Goal: Information Seeking & Learning: Learn about a topic

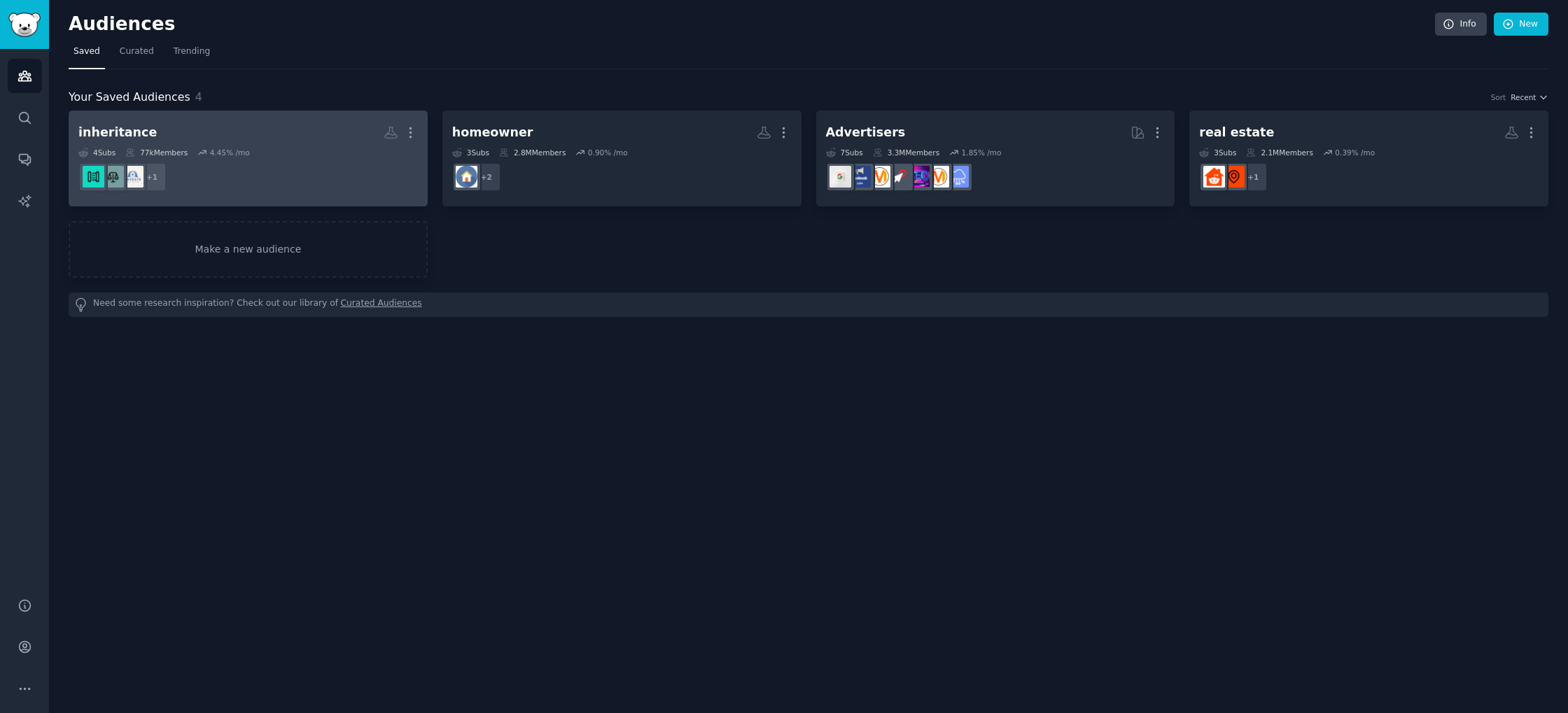
click at [308, 156] on div "4 Sub s 77k Members 4.45 % /mo" at bounding box center [248, 153] width 339 height 10
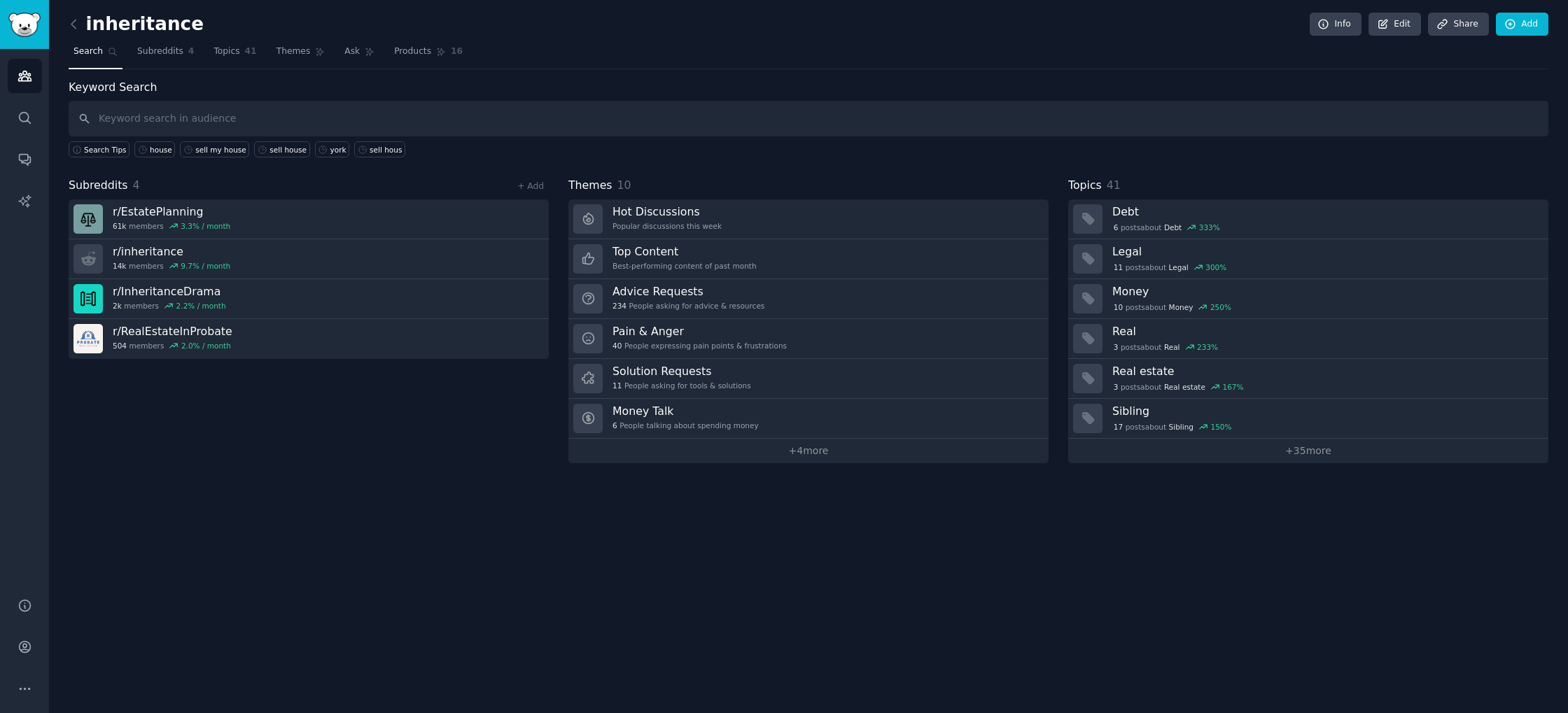
click at [656, 125] on input "text" at bounding box center [808, 118] width 1480 height 35
click at [646, 120] on input "text" at bounding box center [808, 118] width 1480 height 35
type input "left her house to her son"
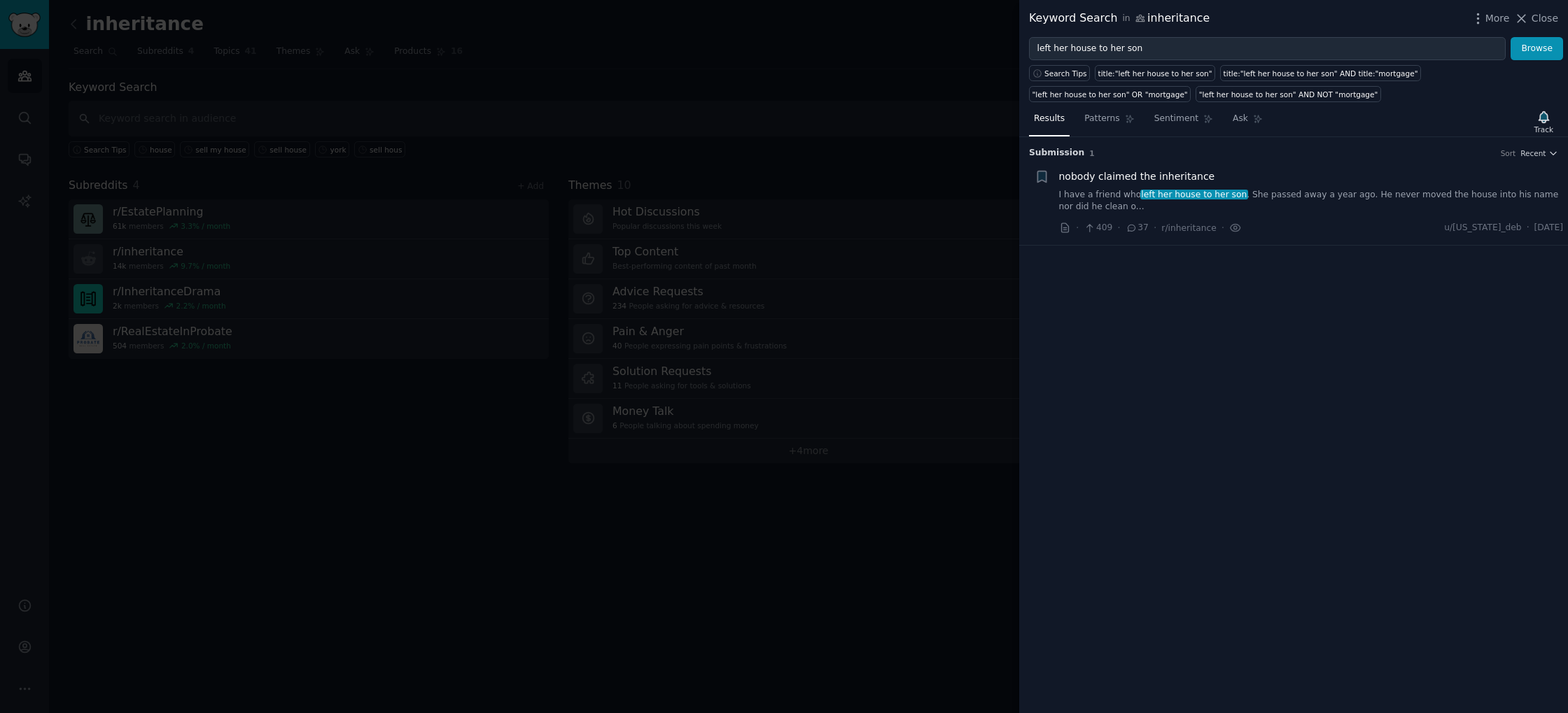
click at [1273, 195] on link "I have a friend who left her house to her son . She passed away a year ago. He …" at bounding box center [1311, 201] width 505 height 24
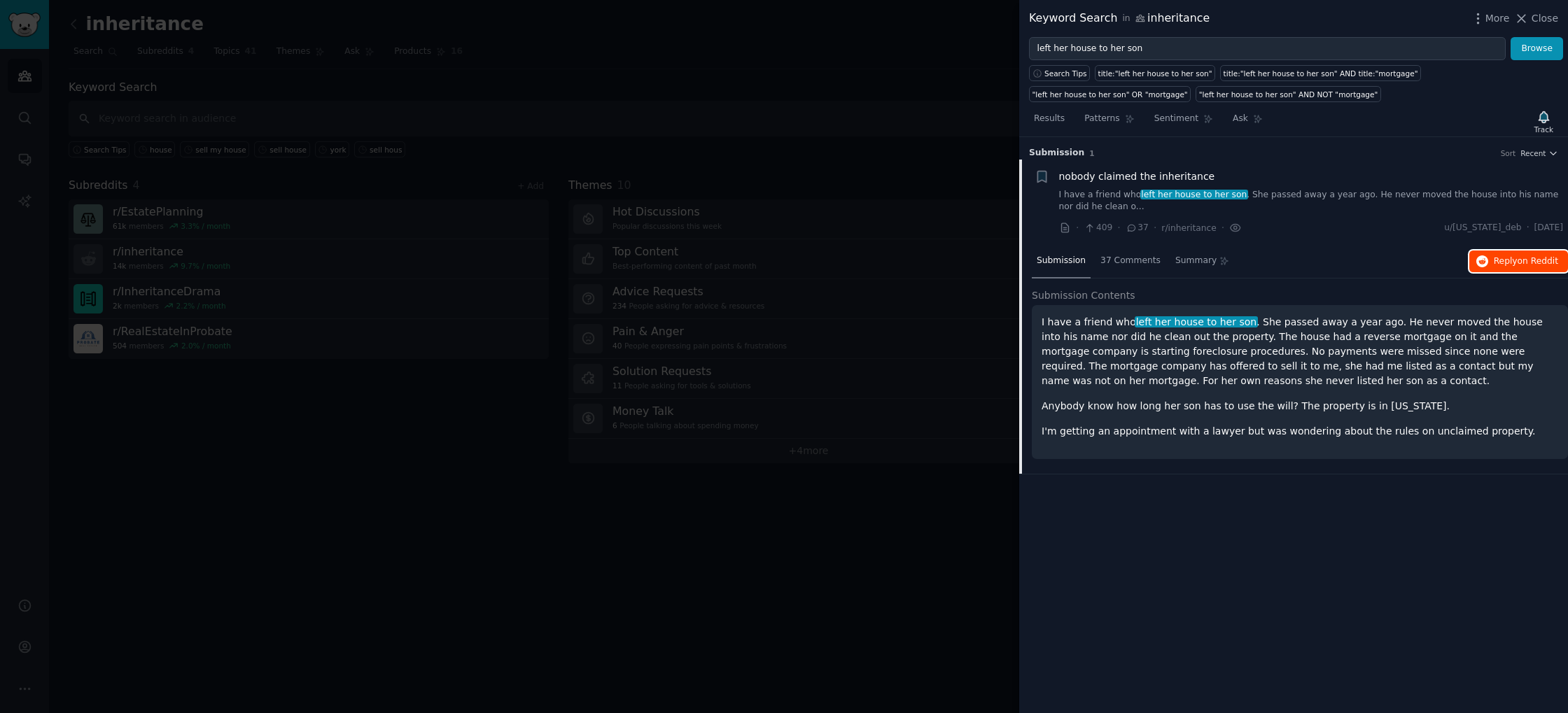
click at [1530, 268] on button "Reply on Reddit" at bounding box center [1518, 262] width 99 height 23
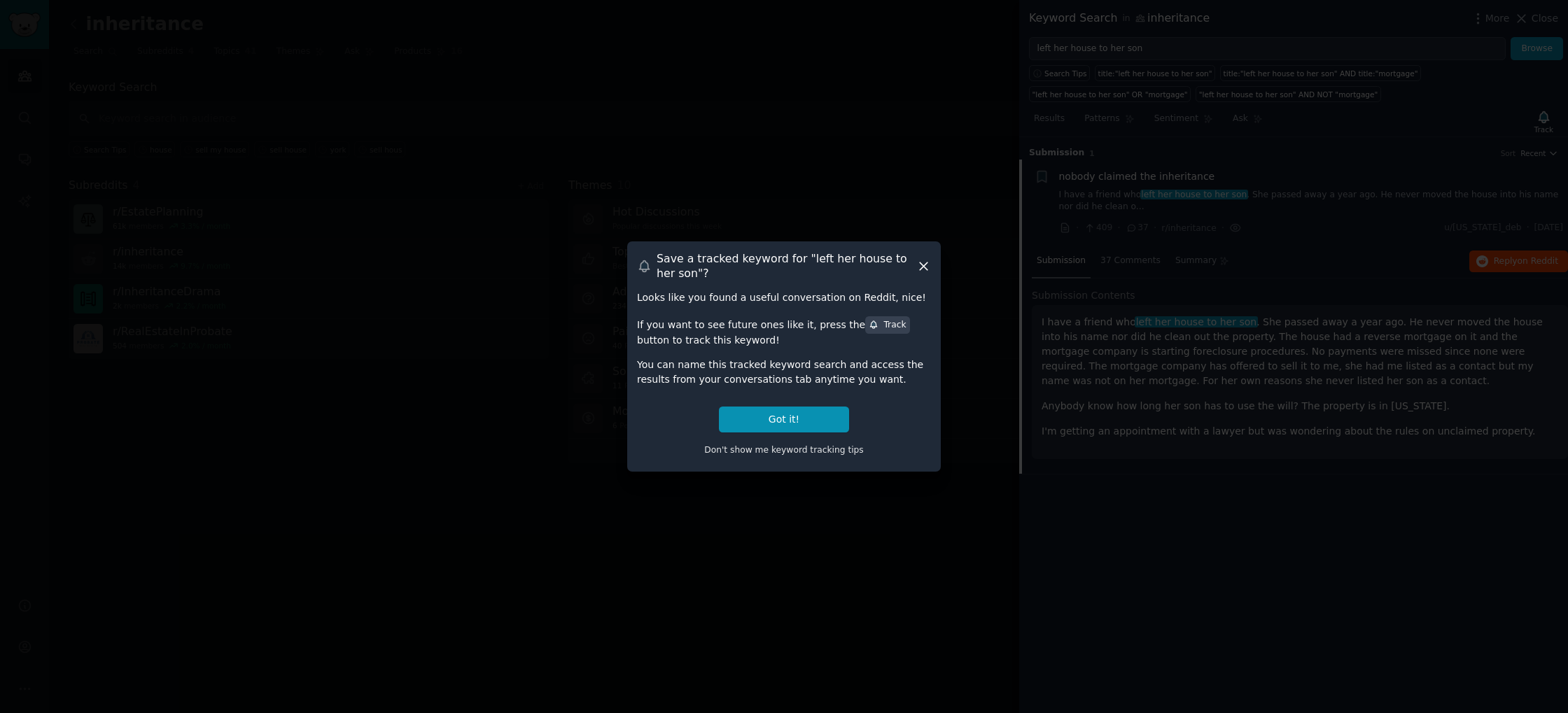
click at [926, 267] on icon at bounding box center [923, 266] width 14 height 14
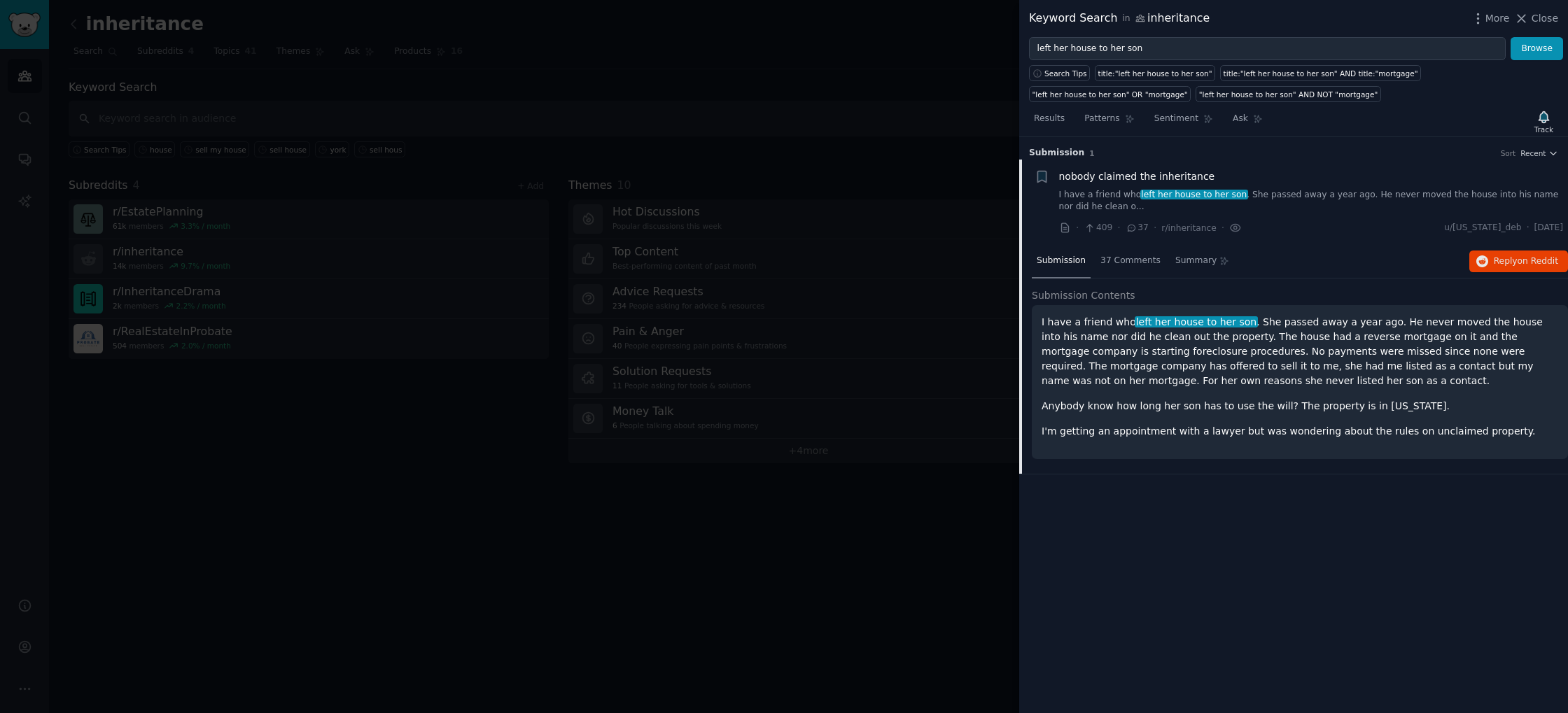
click at [906, 113] on div at bounding box center [784, 356] width 1568 height 713
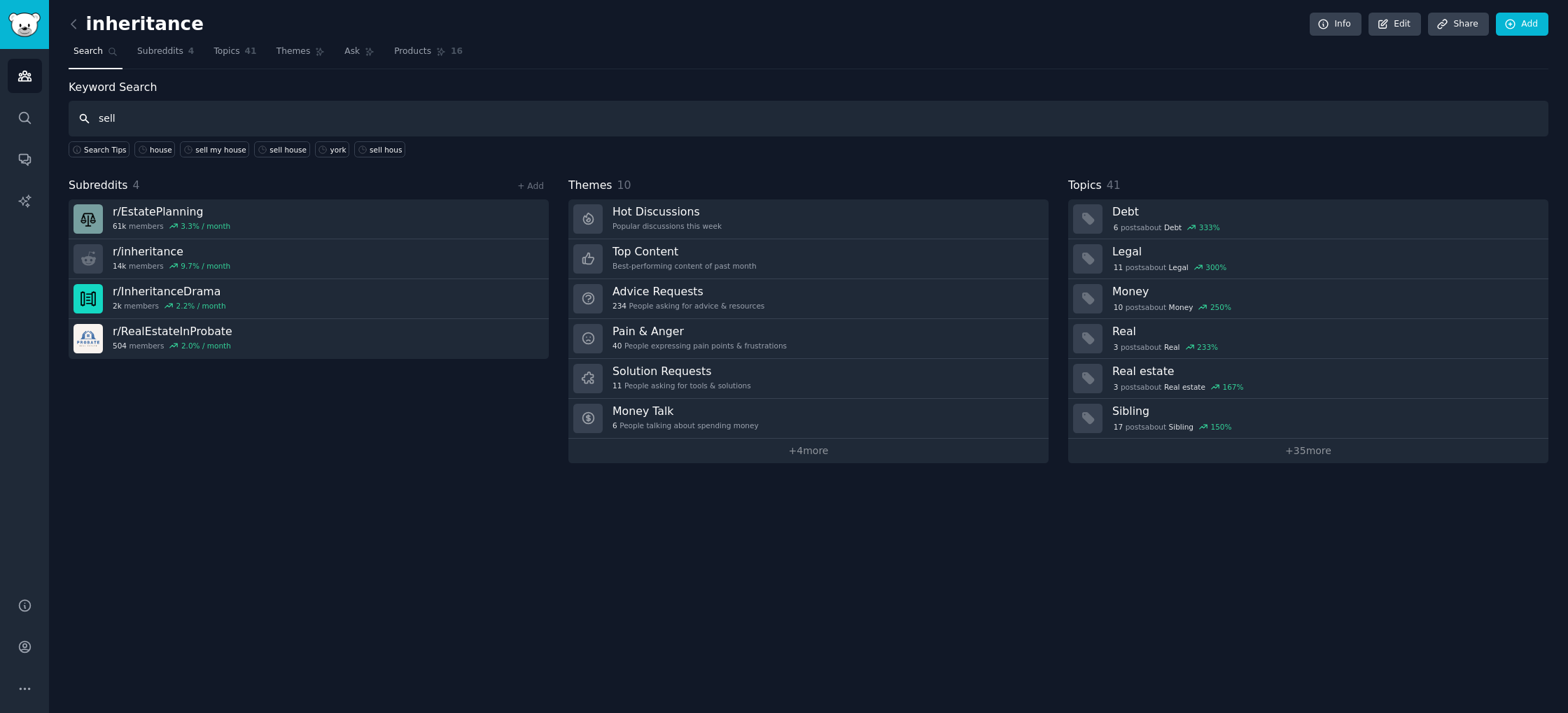
type input "sell"
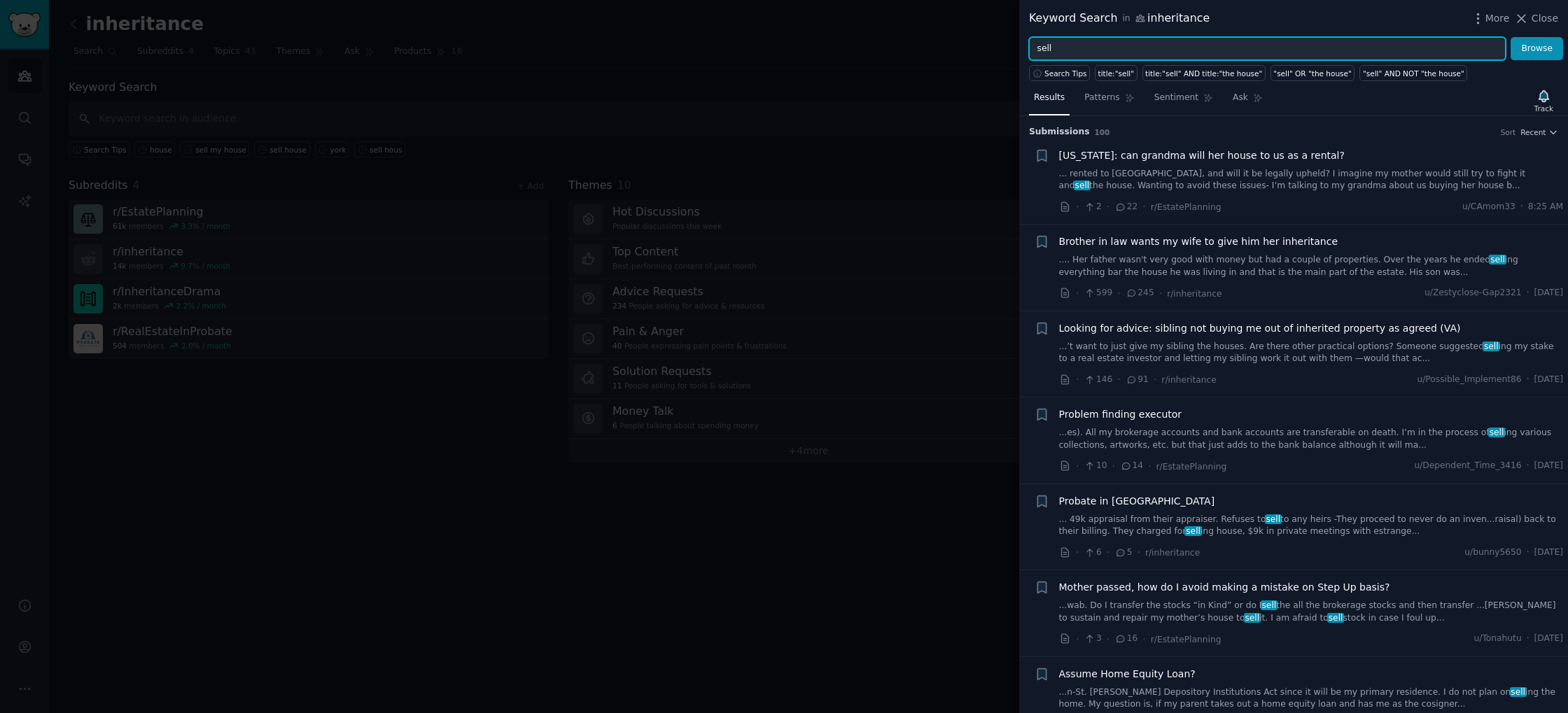
click at [1127, 49] on input "sell" at bounding box center [1267, 49] width 477 height 24
click at [1511, 37] on button "Browse" at bounding box center [1537, 49] width 52 height 24
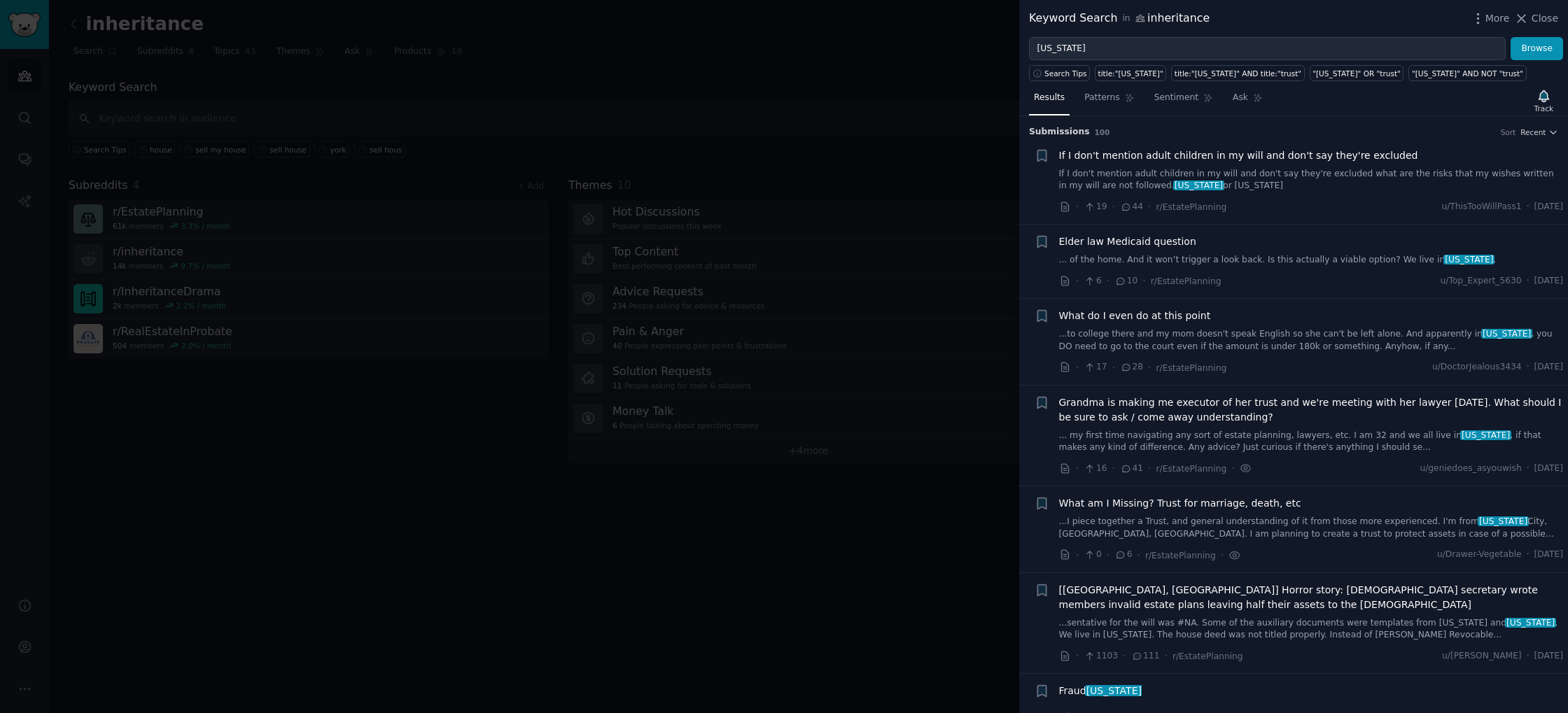
click at [1173, 188] on span "[US_STATE]" at bounding box center [1198, 186] width 51 height 10
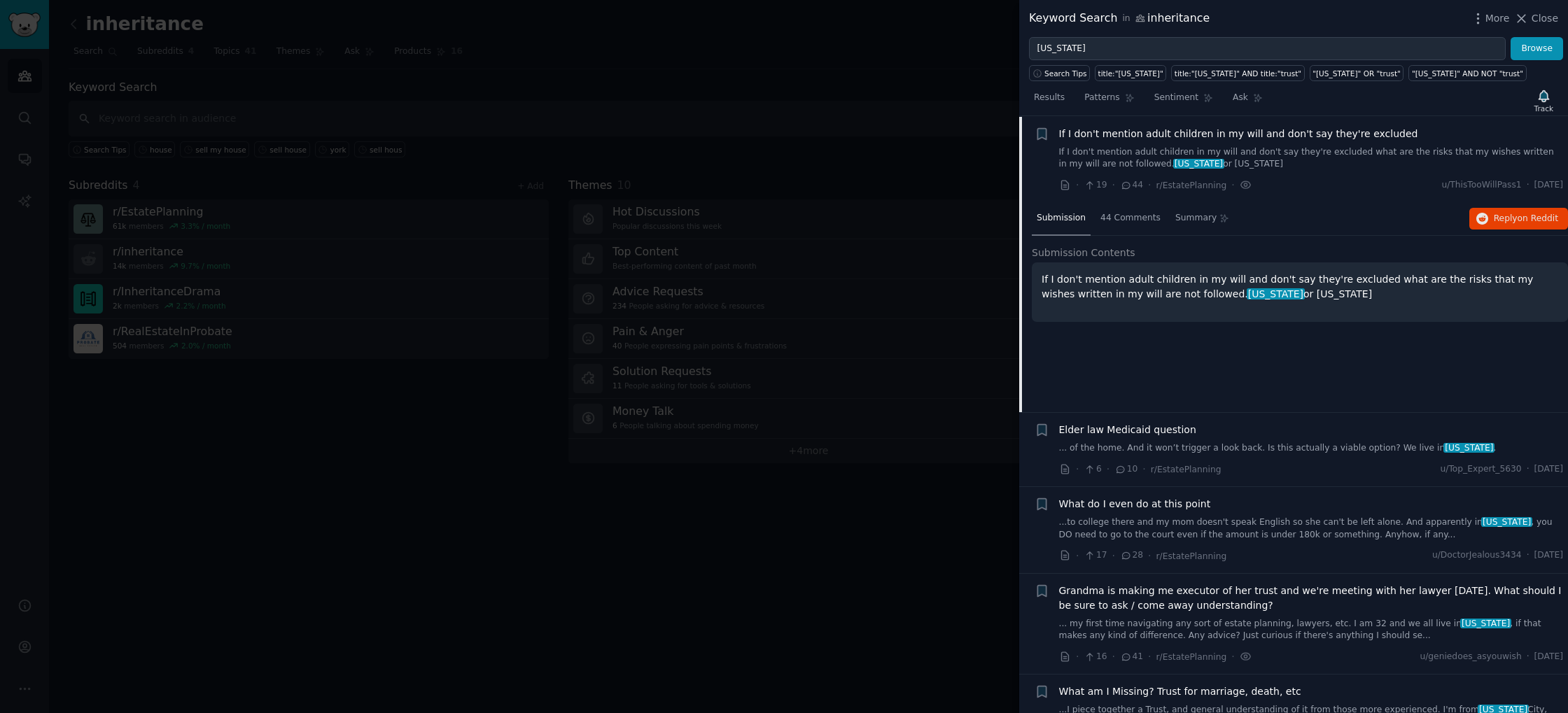
scroll to position [78, 0]
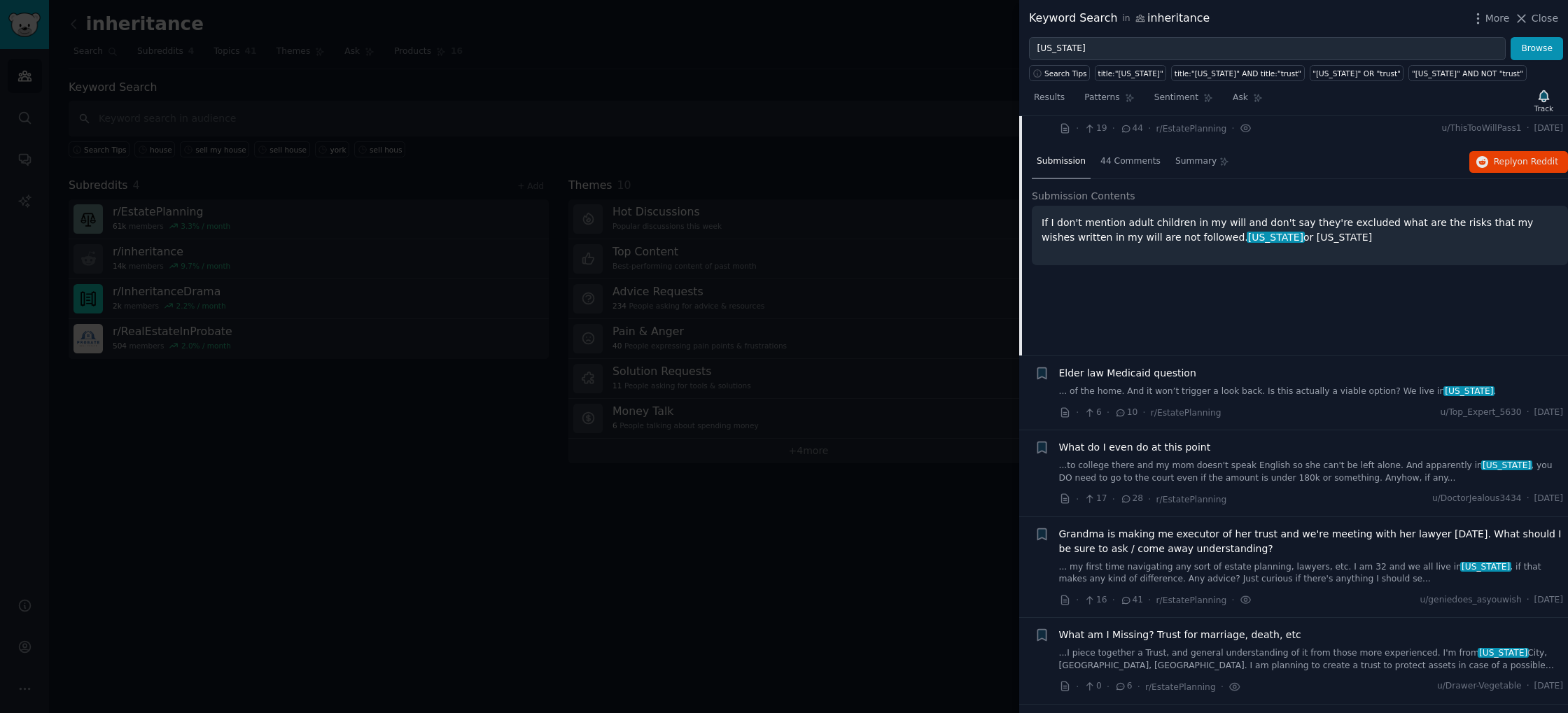
click at [1254, 386] on link "... of the home. And it won’t trigger a look back. Is this actually a viable op…" at bounding box center [1311, 392] width 505 height 13
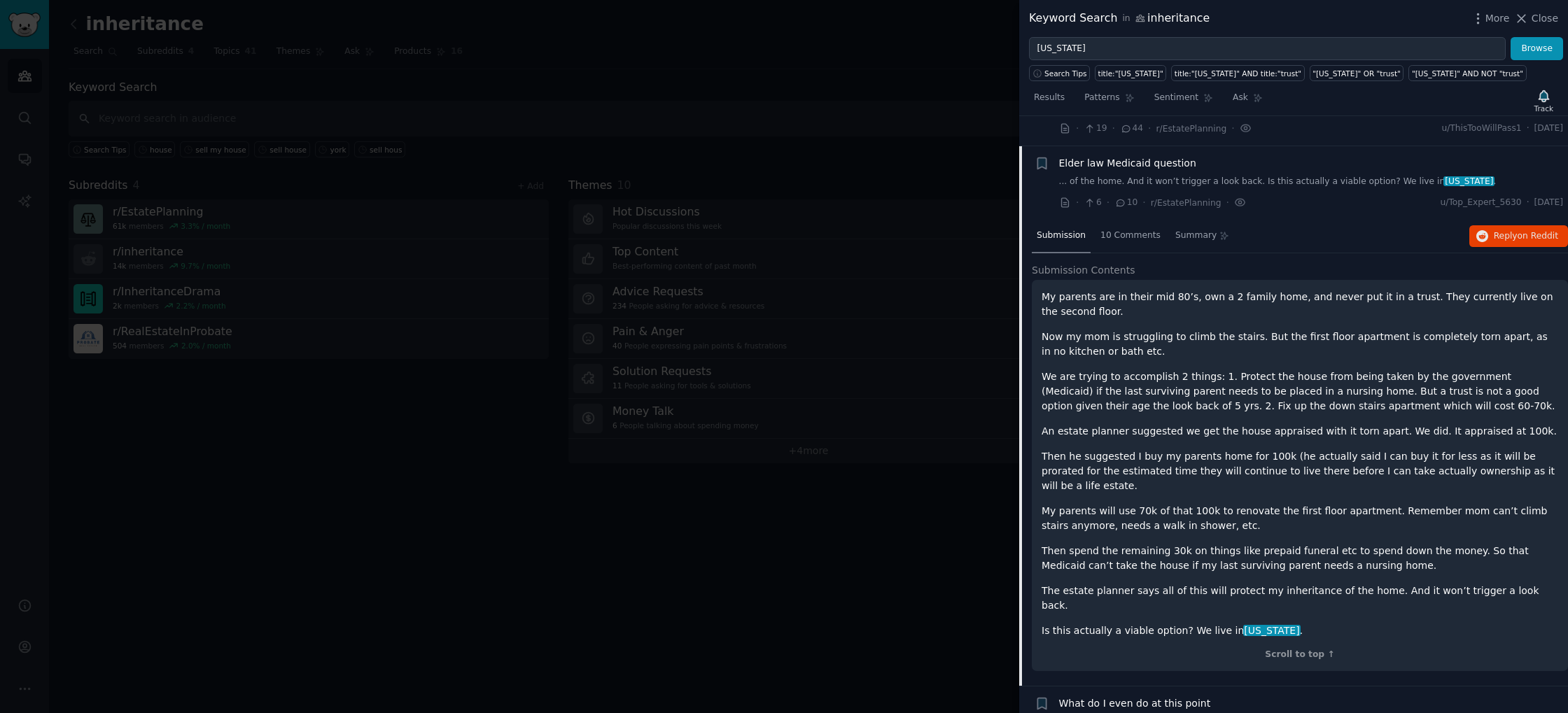
scroll to position [109, 0]
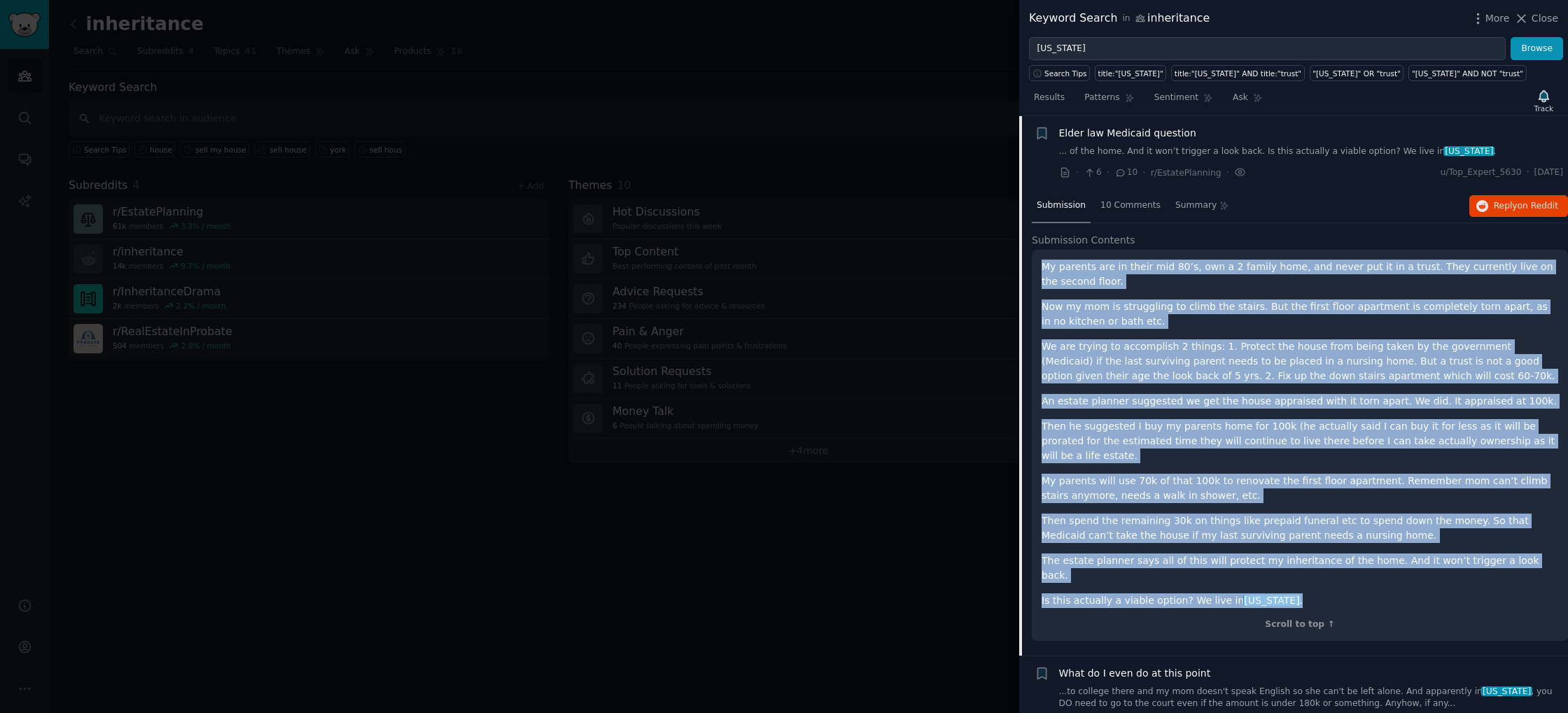
drag, startPoint x: 1277, startPoint y: 566, endPoint x: 1041, endPoint y: 271, distance: 377.8
click at [1041, 271] on div "My parents are in their mid 80’s, own a 2 family home, and never put it in a tr…" at bounding box center [1300, 446] width 536 height 392
copy div "Lo ipsumdo sit am conse adi 24’e, sed d 8 eiusmo temp, inc utlab etd ma al e ad…"
click at [1502, 209] on span "Reply on Reddit" at bounding box center [1526, 206] width 64 height 13
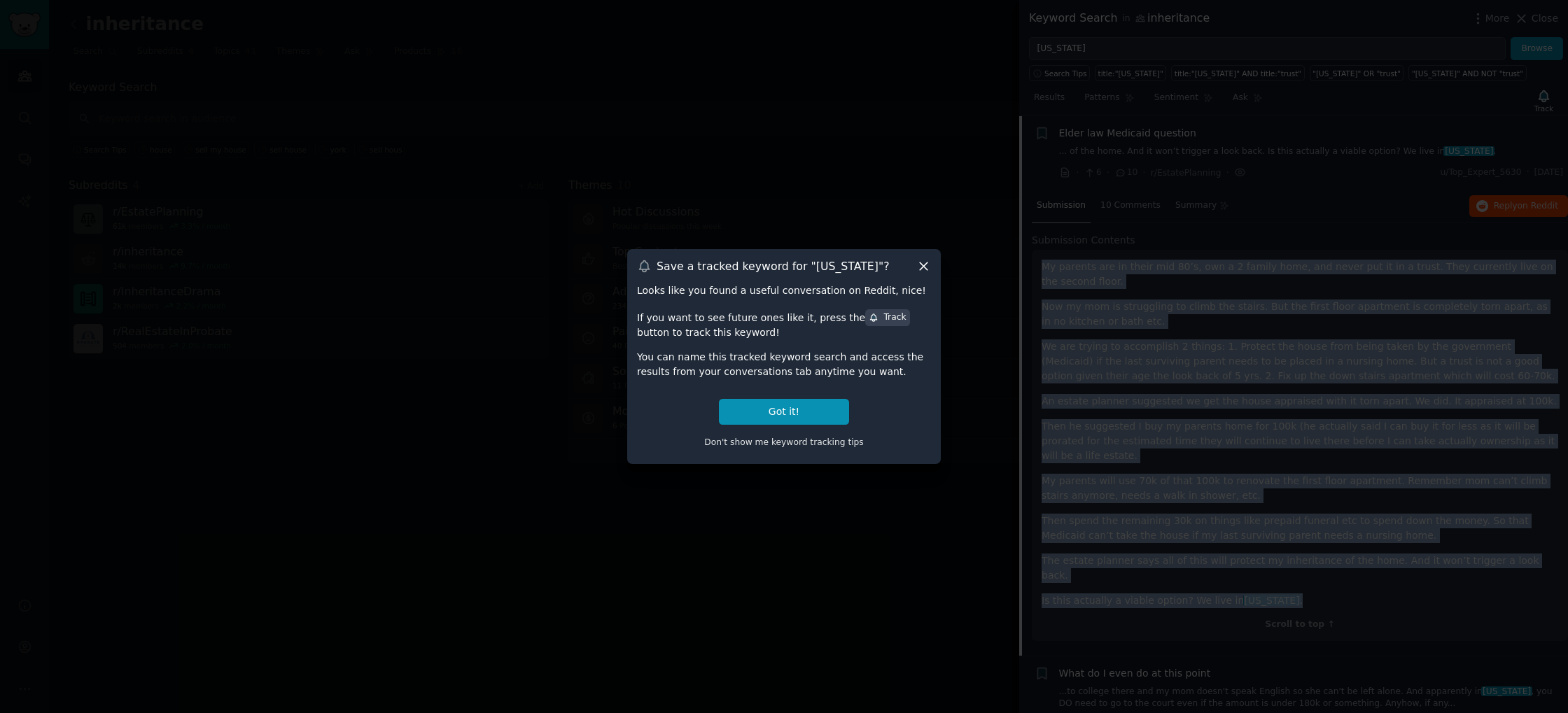
click at [925, 265] on icon at bounding box center [923, 266] width 8 height 8
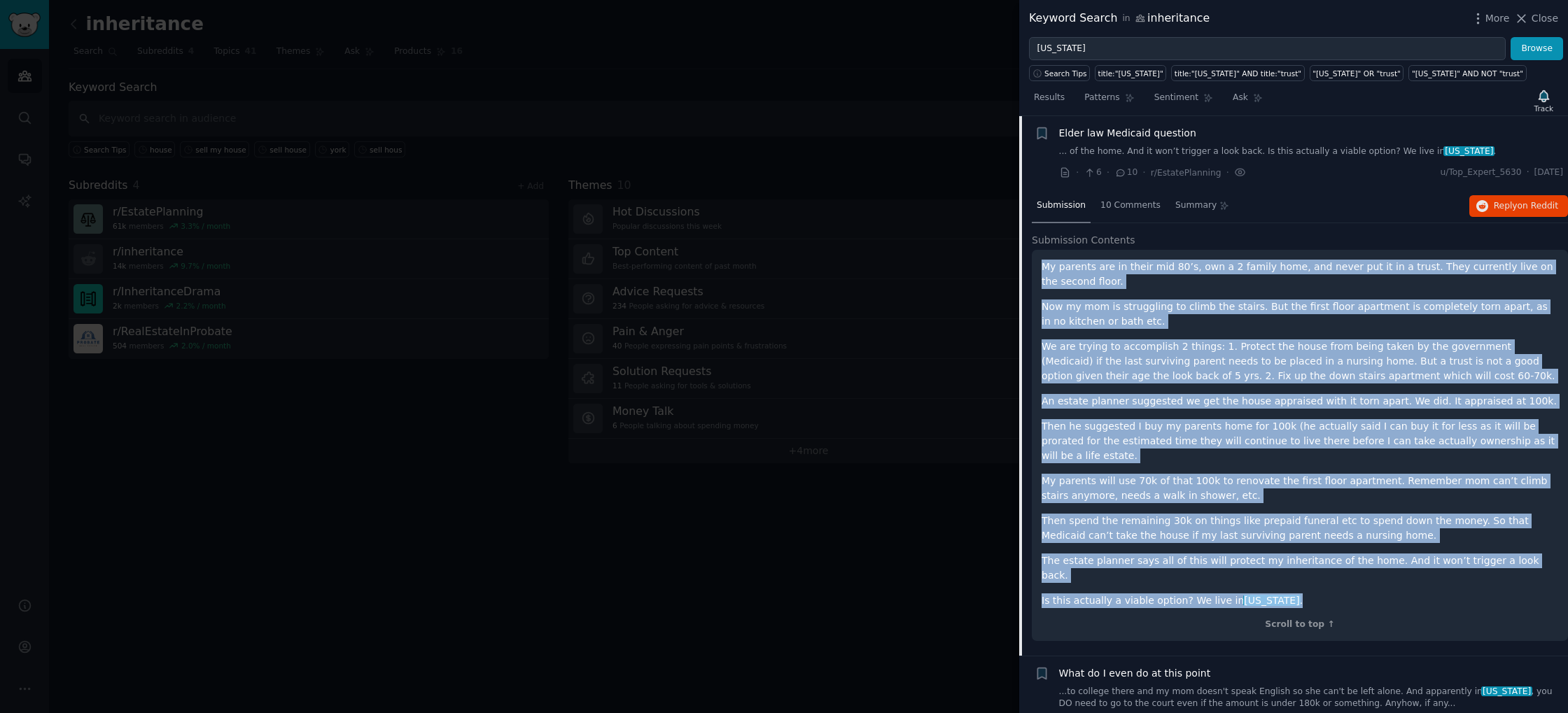
click at [1184, 269] on p "My parents are in their mid 80’s, own a 2 family home, and never put it in a tr…" at bounding box center [1300, 274] width 516 height 30
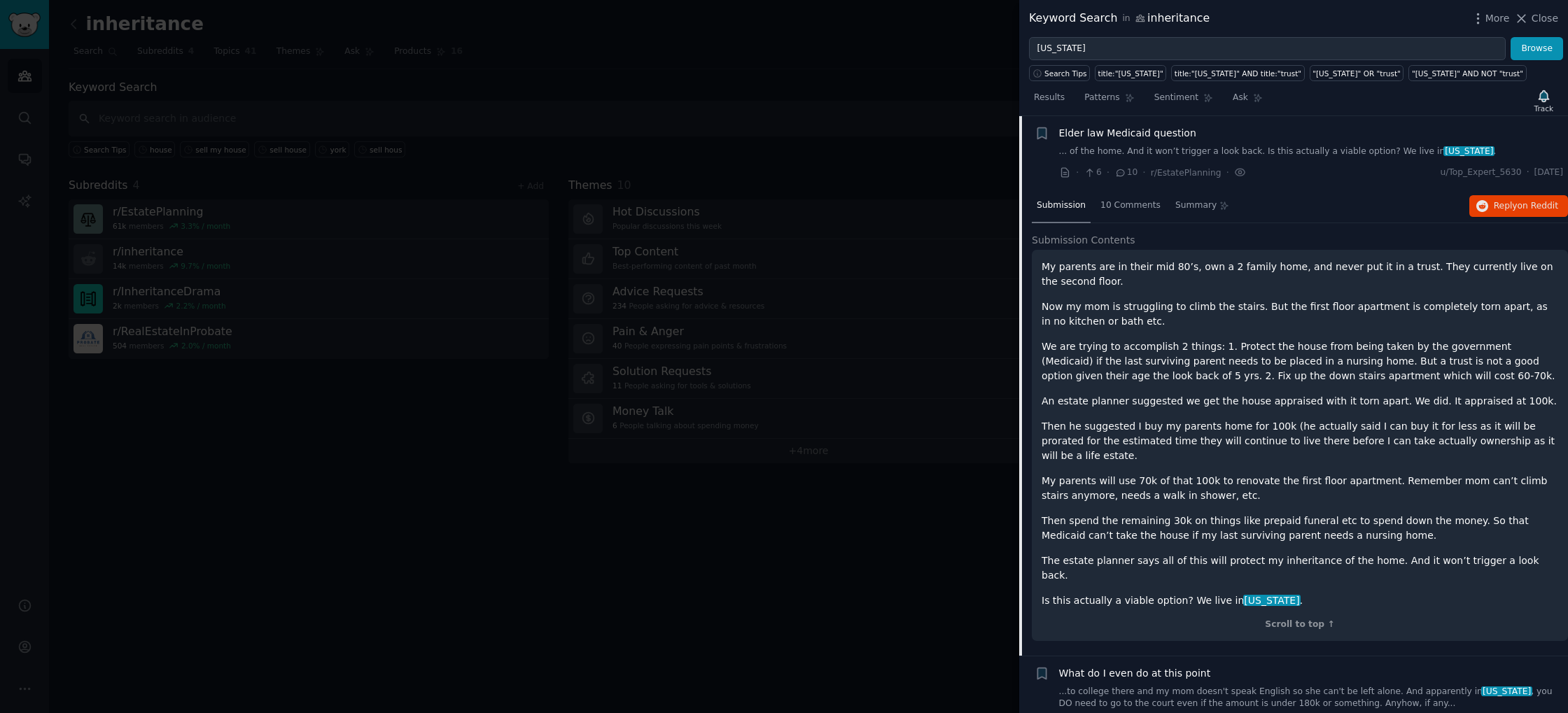
click at [1303, 162] on div "Elder law Medicaid question ... of the home. And it won’t trigger a look back. …" at bounding box center [1311, 153] width 505 height 54
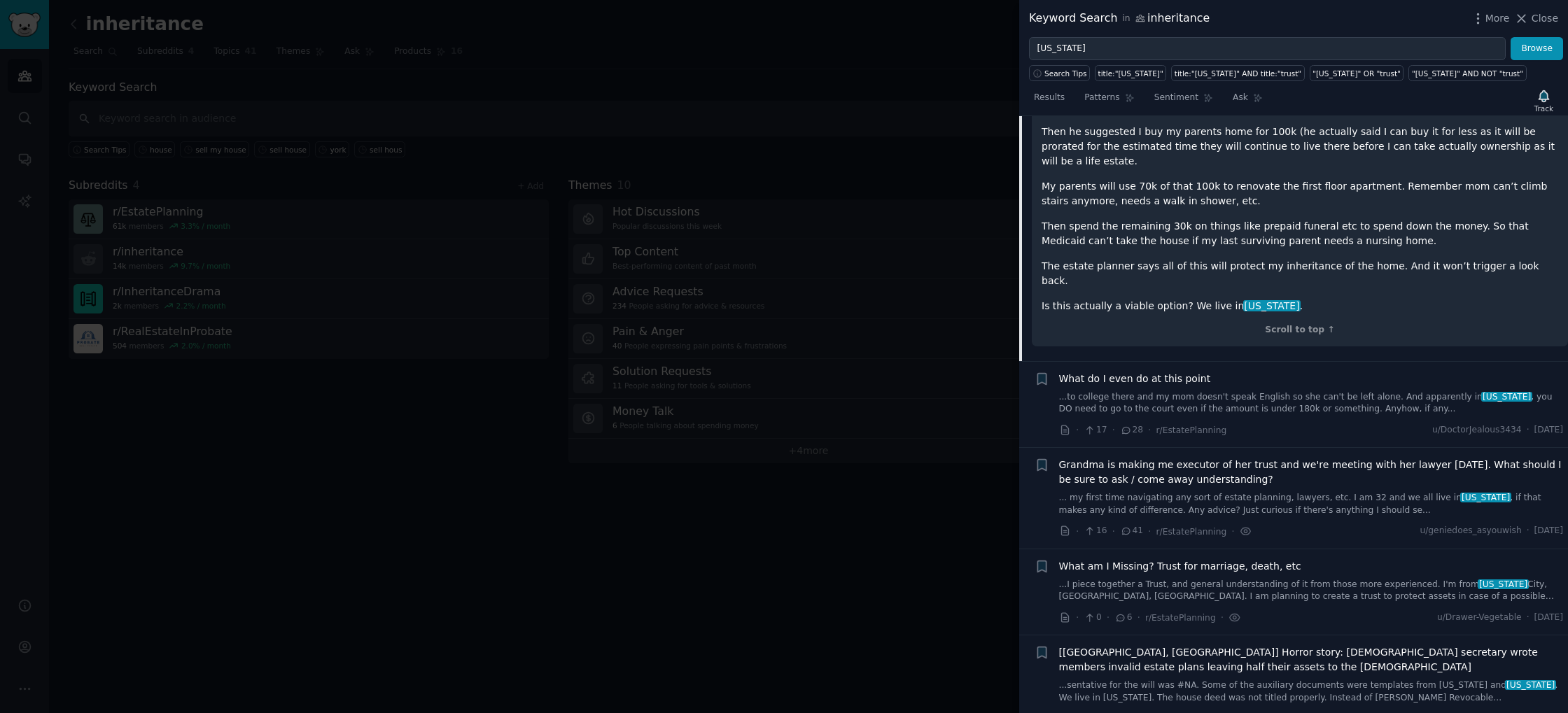
scroll to position [436, 0]
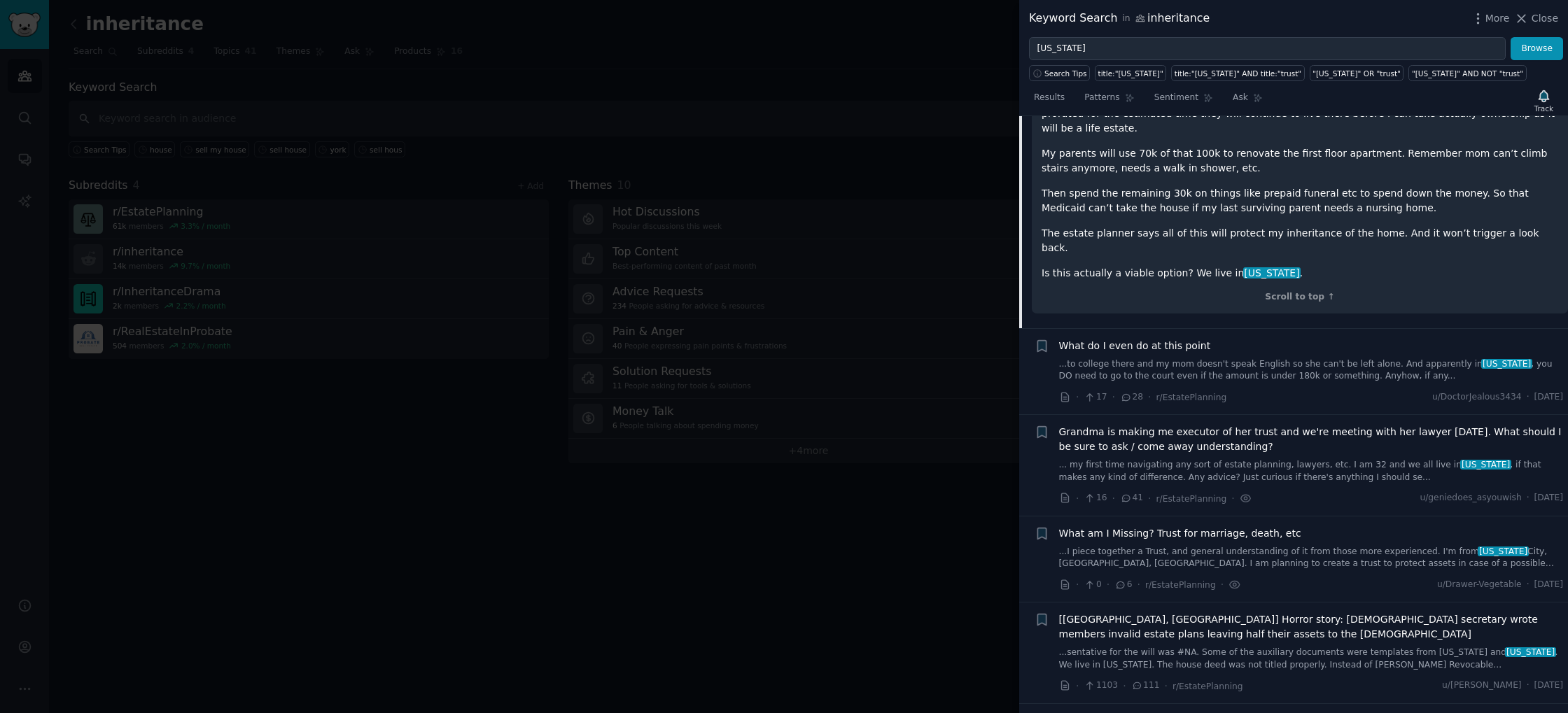
click at [1248, 359] on link "...to college there and my mom doesn't speak English so she can't be left alone…" at bounding box center [1311, 370] width 505 height 24
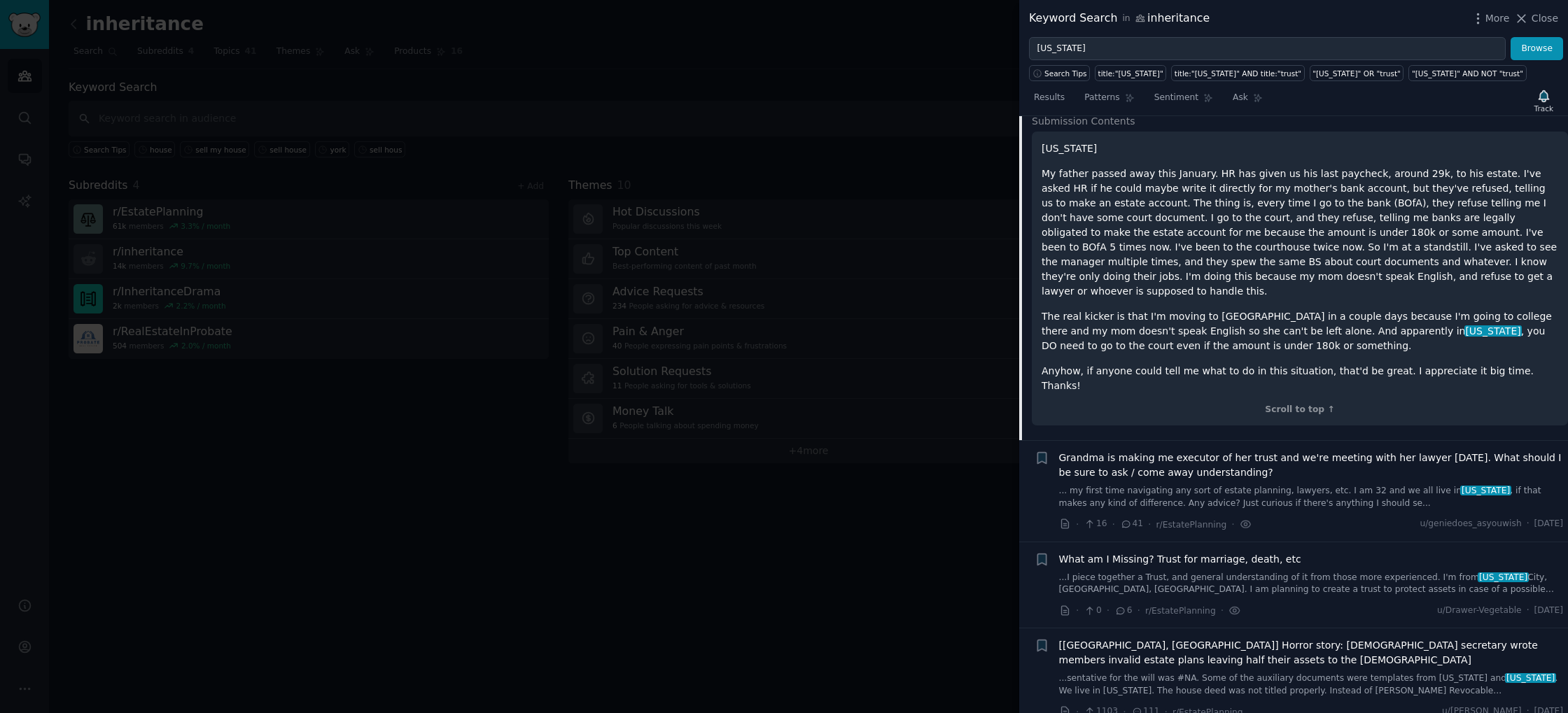
scroll to position [314, 0]
click at [1274, 484] on link "... my first time navigating any sort of estate planning, lawyers, etc. I am 32…" at bounding box center [1311, 496] width 505 height 24
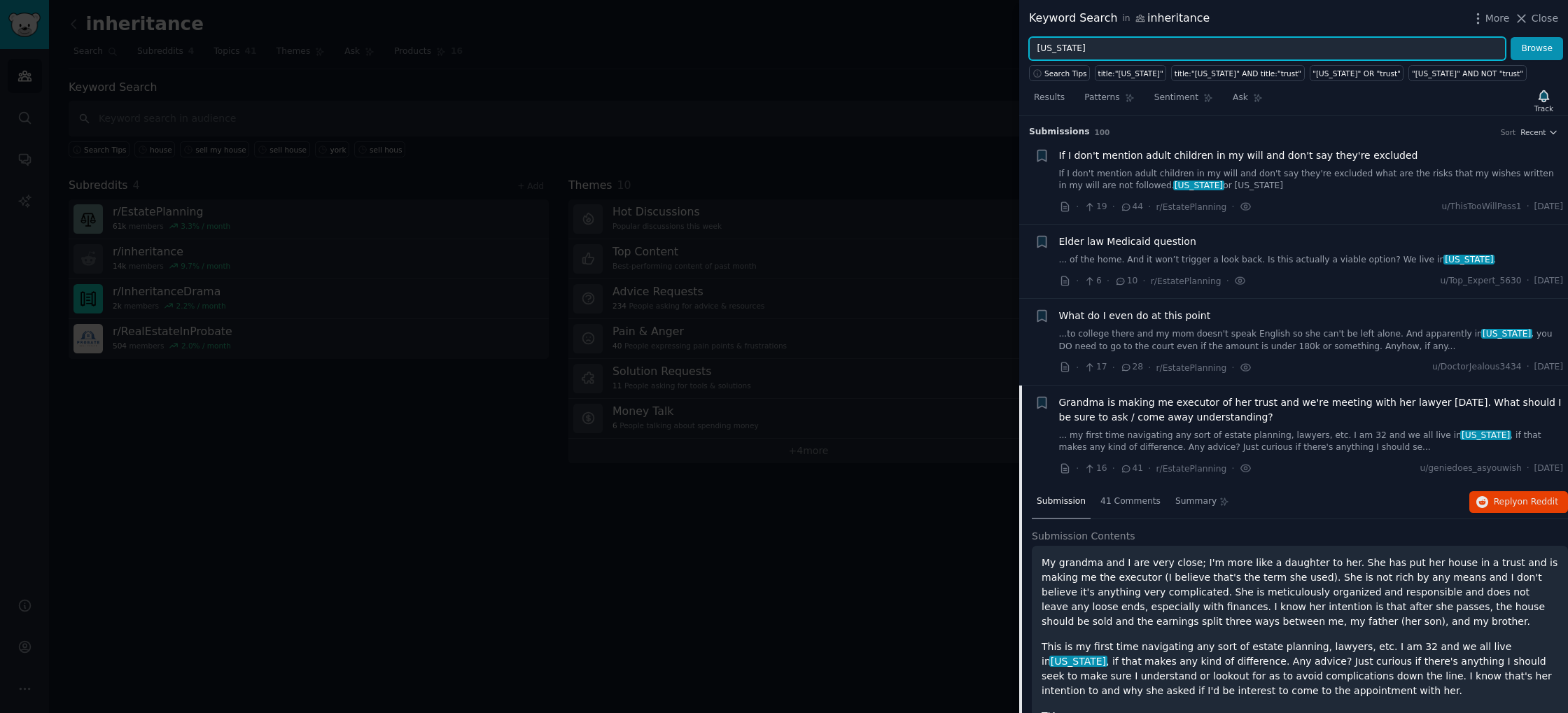
click at [1131, 45] on input "[US_STATE]" at bounding box center [1267, 49] width 477 height 24
type input "house"
click at [1511, 37] on button "Browse" at bounding box center [1537, 49] width 52 height 24
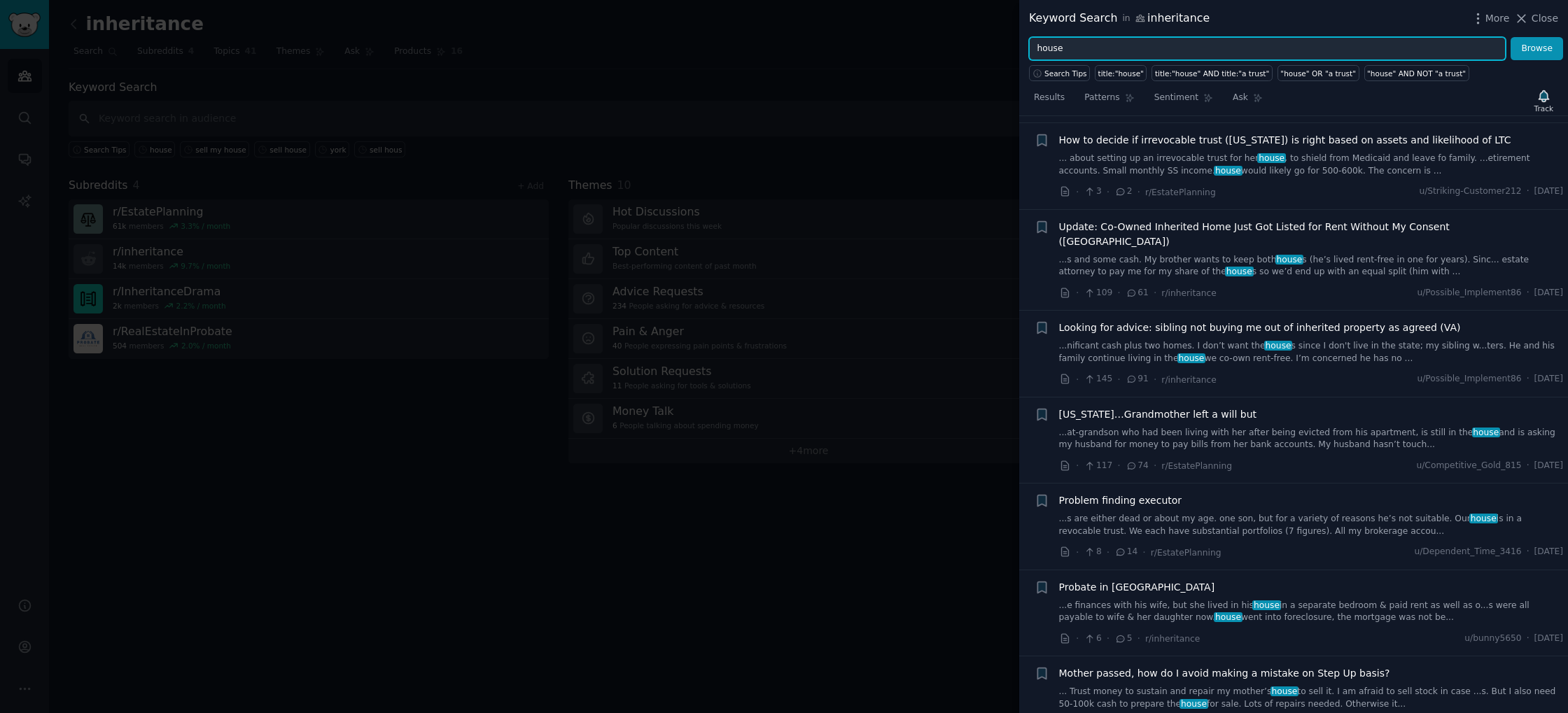
scroll to position [863, 0]
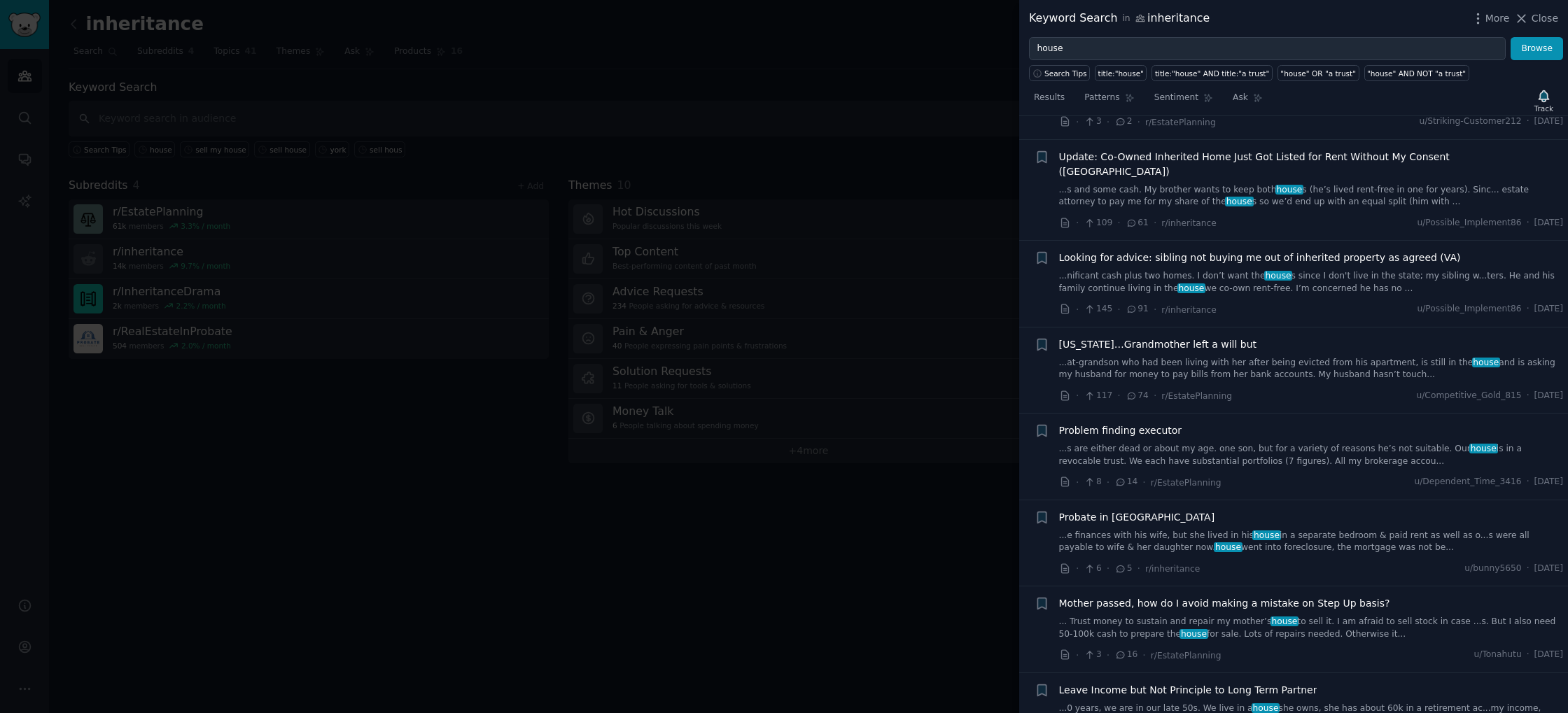
click at [1332, 530] on link "...e finances with his wife, but she lived in his house in a separate bedroom &…" at bounding box center [1311, 542] width 505 height 24
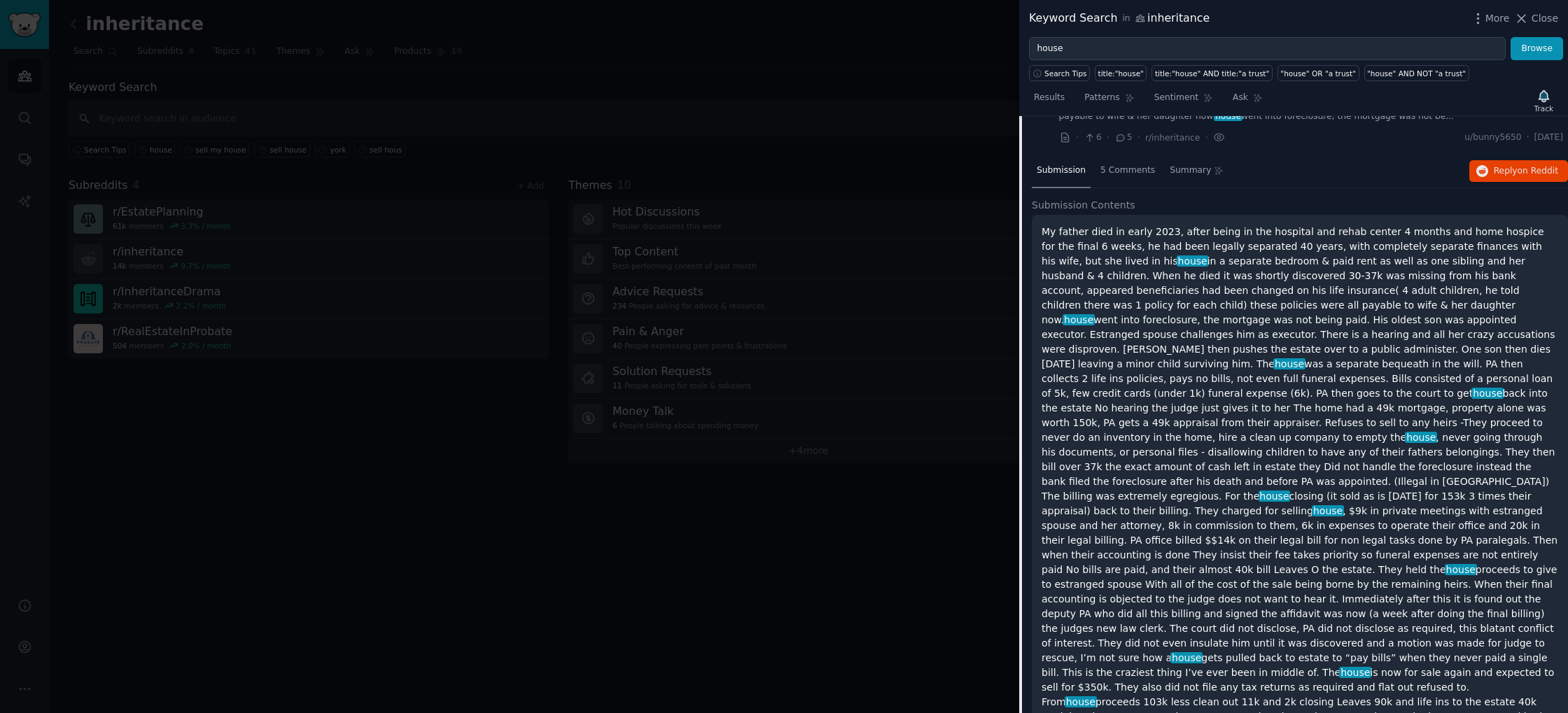
scroll to position [1294, 0]
drag, startPoint x: 1101, startPoint y: 296, endPoint x: 1314, endPoint y: 297, distance: 213.0
click at [1314, 297] on p "My father died in early 2023, after being in the hospital and rehab center 4 mo…" at bounding box center [1300, 483] width 516 height 515
click at [1137, 311] on p "My father died in early 2023, after being in the hospital and rehab center 4 mo…" at bounding box center [1300, 483] width 516 height 515
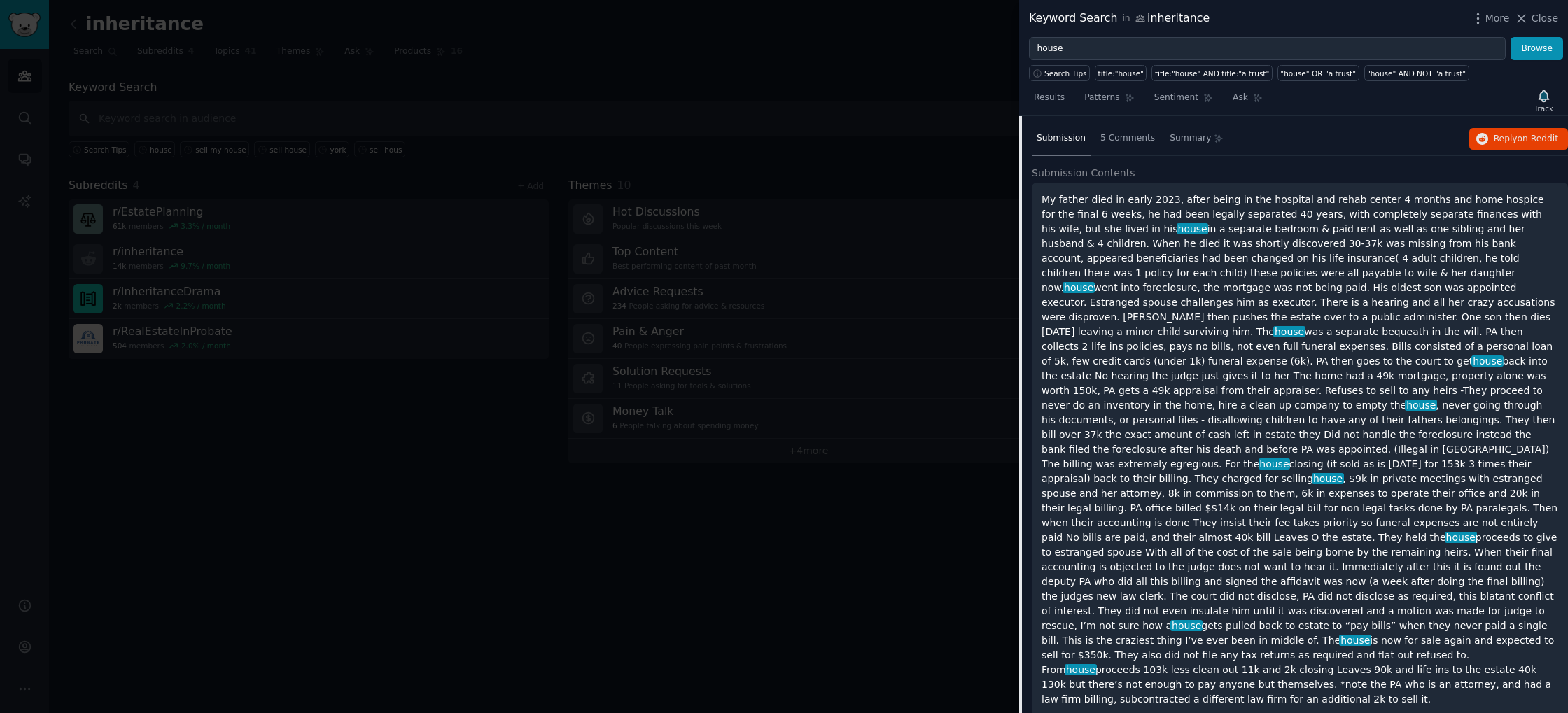
scroll to position [1311, 0]
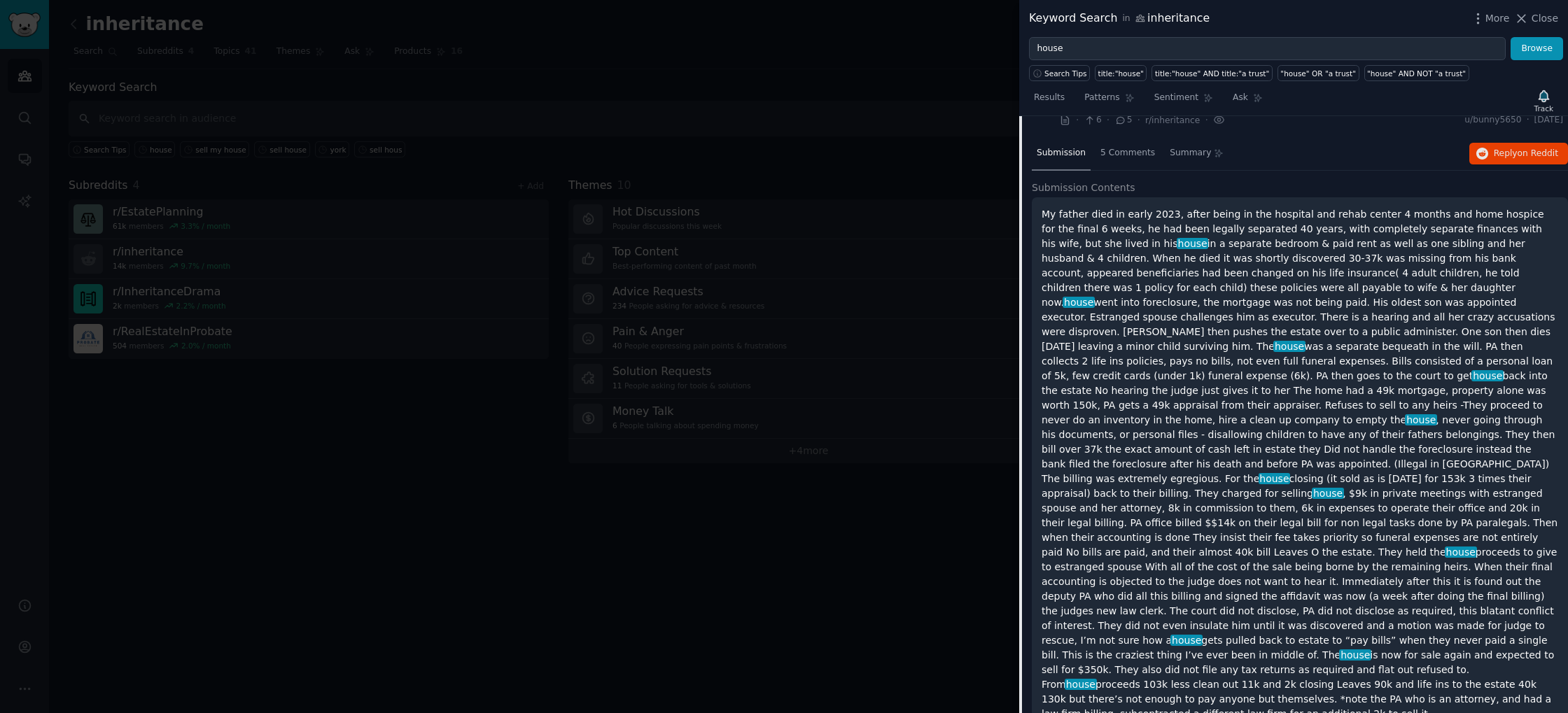
drag, startPoint x: 1085, startPoint y: 676, endPoint x: 1246, endPoint y: 663, distance: 161.5
click at [1085, 675] on div "My father died in early 2023, after being in the hospital and rehab center 4 mo…" at bounding box center [1300, 489] width 516 height 564
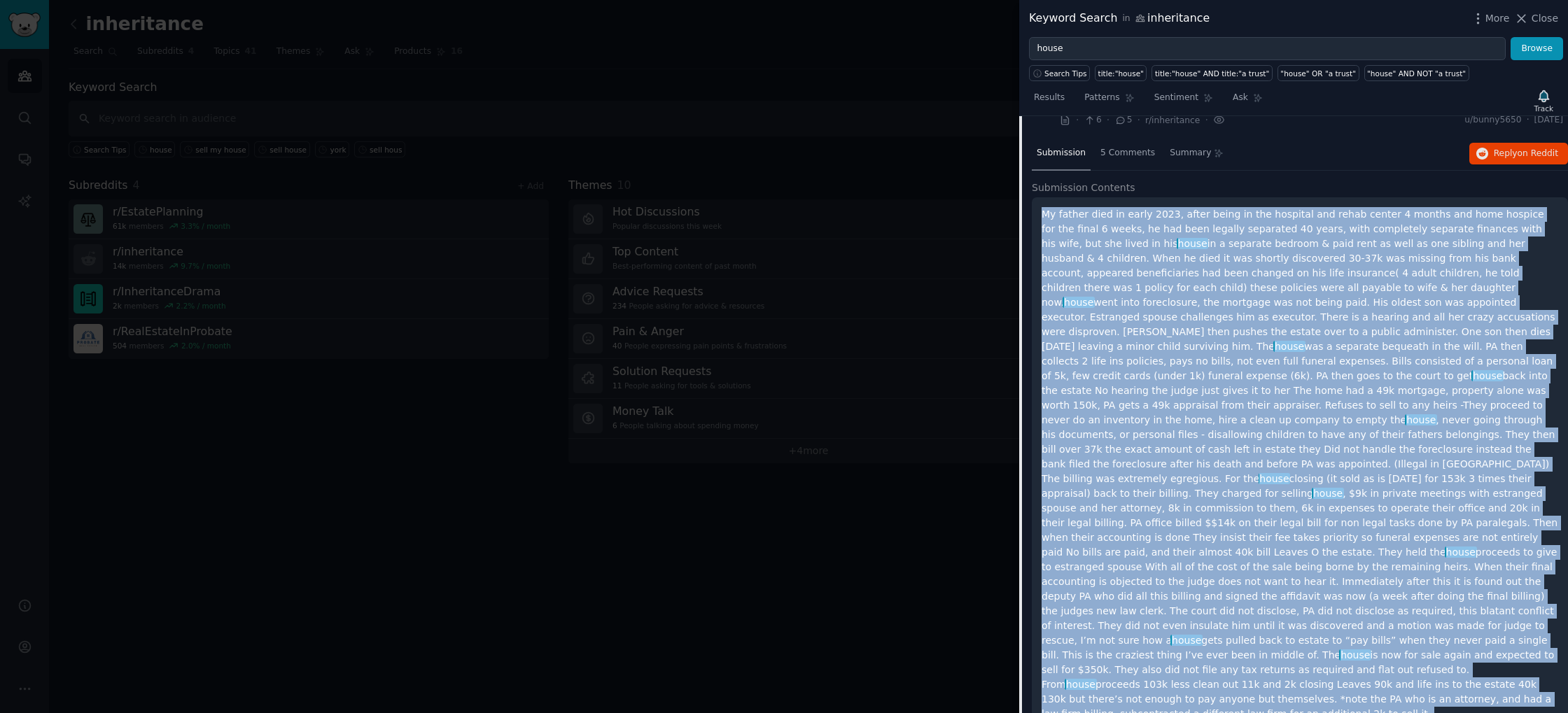
drag, startPoint x: 1349, startPoint y: 666, endPoint x: 1040, endPoint y: 189, distance: 568.3
click at [1040, 197] on div "My father died in early 2023, after being in the hospital and rehab center 4 mo…" at bounding box center [1300, 501] width 536 height 608
copy div "My father died in early 2023, after being in the hospital and rehab center 4 mo…"
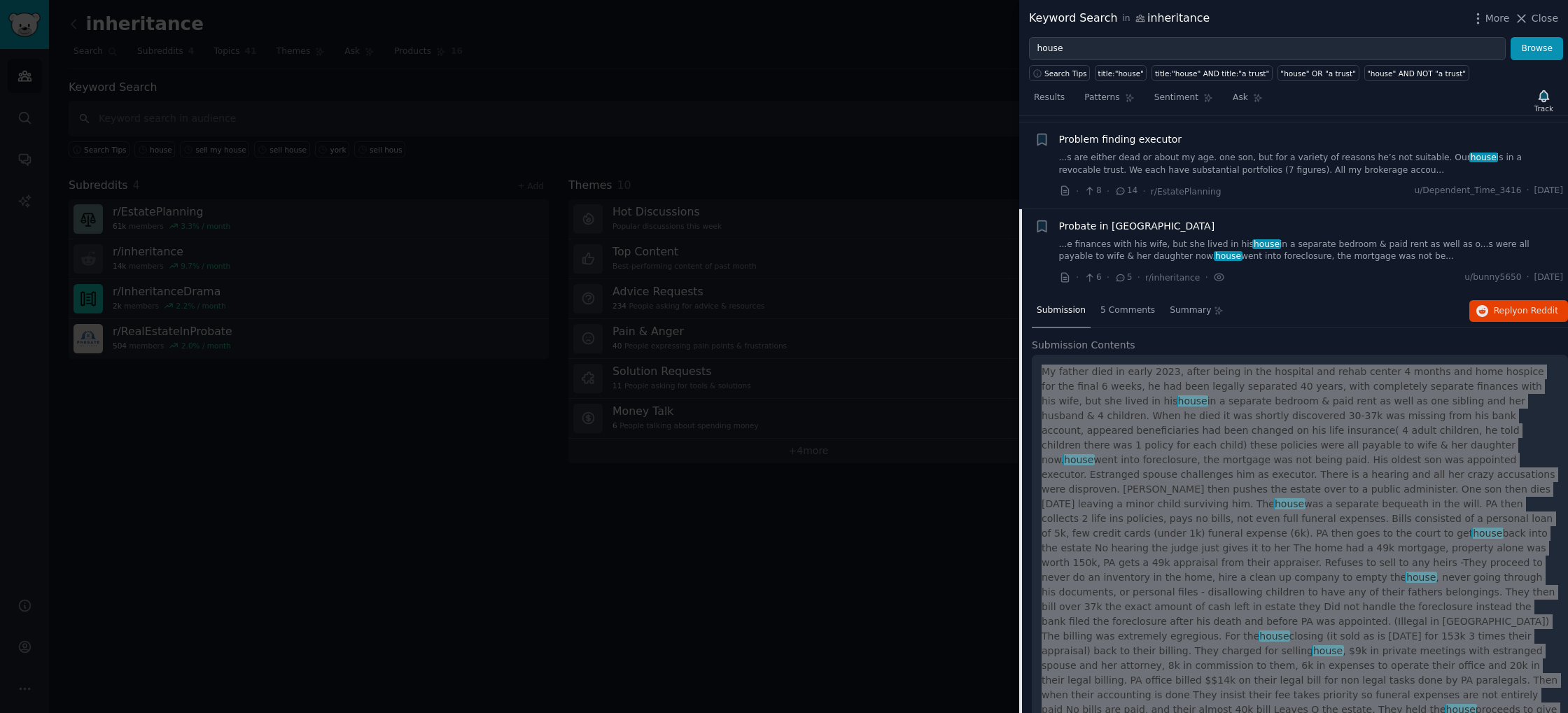
scroll to position [1155, 0]
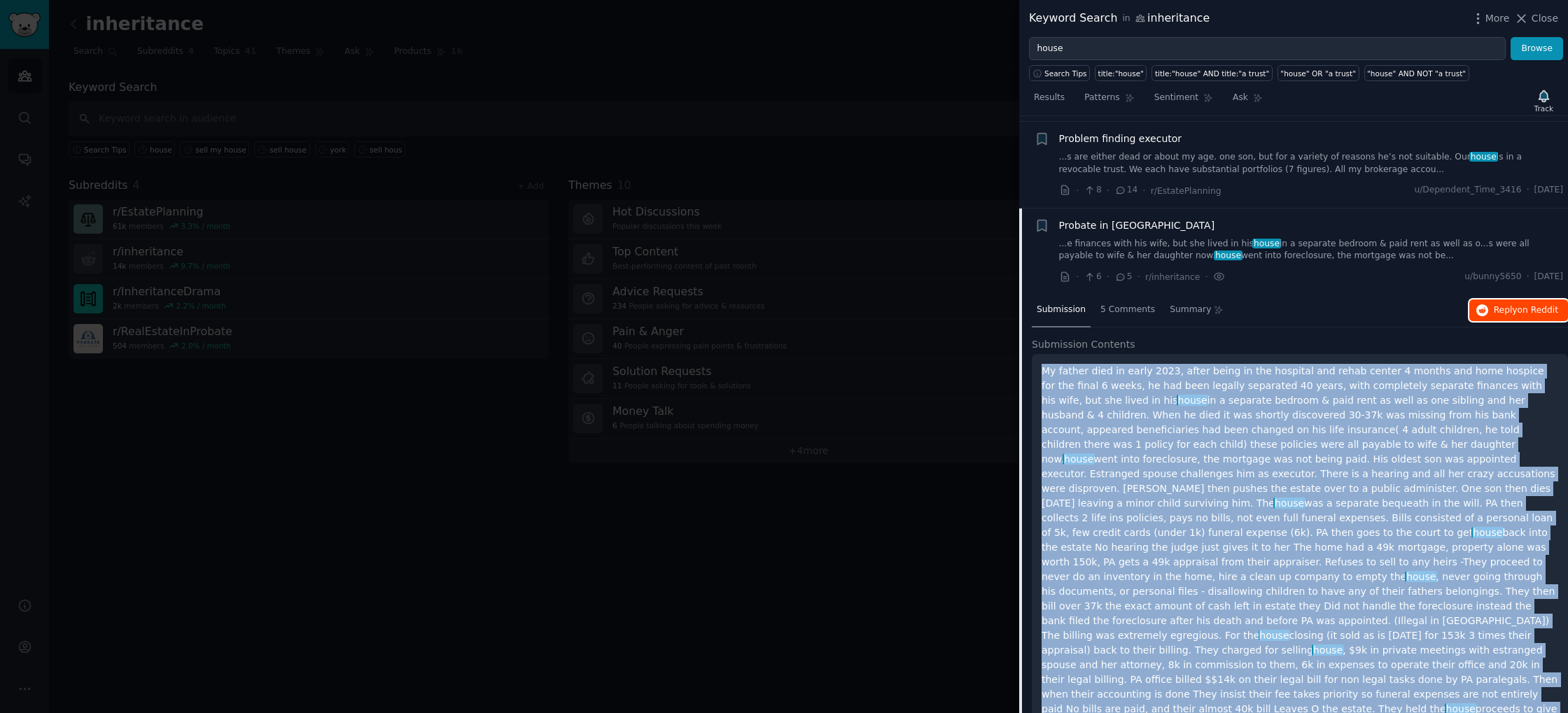
click at [1513, 305] on span "Reply on Reddit" at bounding box center [1526, 311] width 64 height 13
